Goal: Use online tool/utility: Use online tool/utility

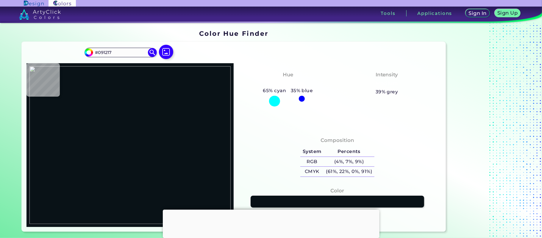
type input "#fff8f9"
type input "#FFF8F9"
type input "#fadaeb"
type input "#FADAEB"
type input "#f1e6ef"
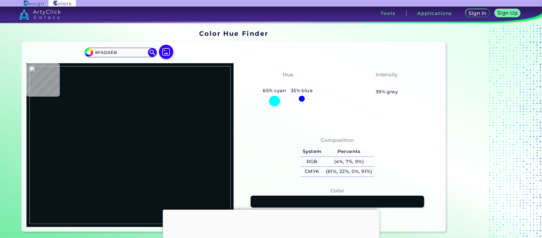
type input "#F1E6EF"
type input "#fff8f9"
type input "#FFF8F9"
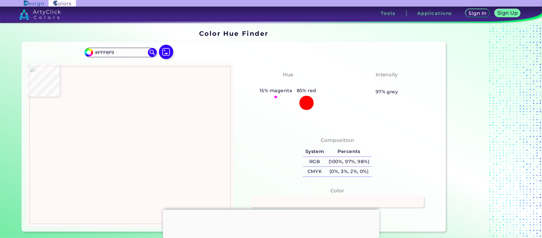
type input "#d4e9f3"
type input "#D4E9F3"
type input "#ffffff"
type input "#FFFFFF"
type input "#53a6c9"
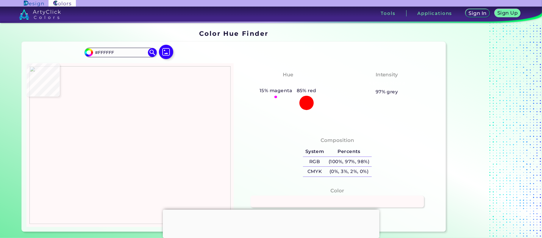
type input "#53A6C9"
type input "#fefefe"
type input "#FEFEFE"
type input "#ffffff"
type input "#FFFFFF"
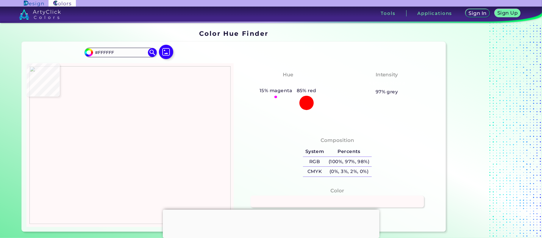
type input "#46a5cc"
type input "#46A5CC"
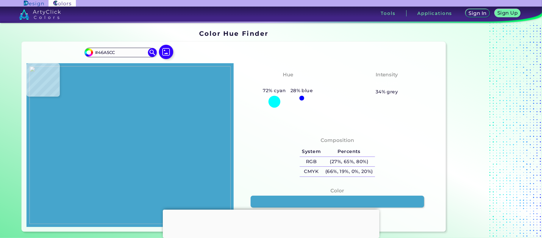
type input "#3a5864"
type input "#3A5864"
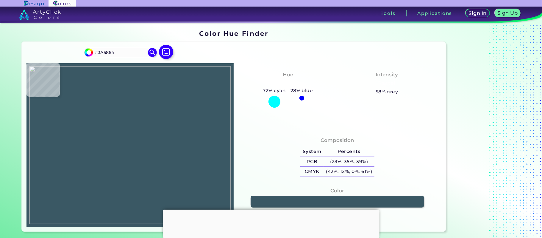
type input "#46a5cc"
type input "#46A5CC"
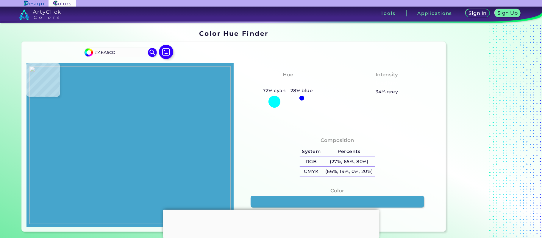
click at [48, 122] on img at bounding box center [129, 145] width 201 height 158
click at [316, 198] on link at bounding box center [337, 201] width 175 height 12
click at [163, 51] on img at bounding box center [165, 51] width 17 height 17
click at [0, 0] on input "file" at bounding box center [0, 0] width 0 height 0
click at [168, 52] on img at bounding box center [165, 51] width 17 height 17
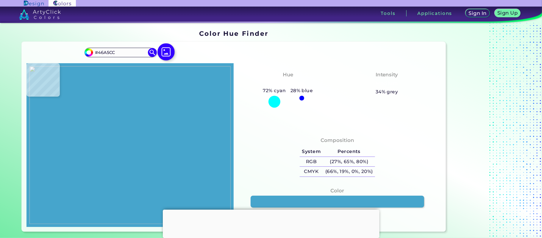
click at [0, 0] on input "file" at bounding box center [0, 0] width 0 height 0
